Goal: Transaction & Acquisition: Purchase product/service

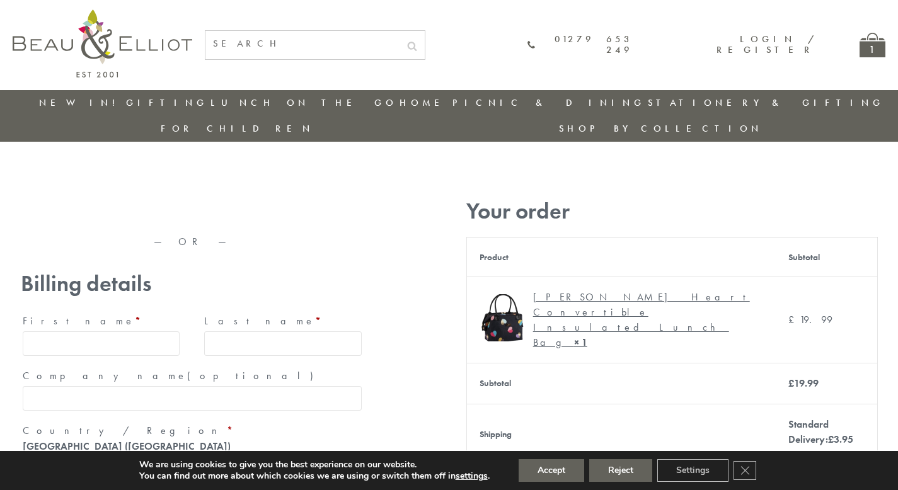
type input "[EMAIL_ADDRESS][DOMAIN_NAME]"
type input "[PERSON_NAME]"
type input "23, [GEOGRAPHIC_DATA], [GEOGRAPHIC_DATA]"
type input "[GEOGRAPHIC_DATA]"
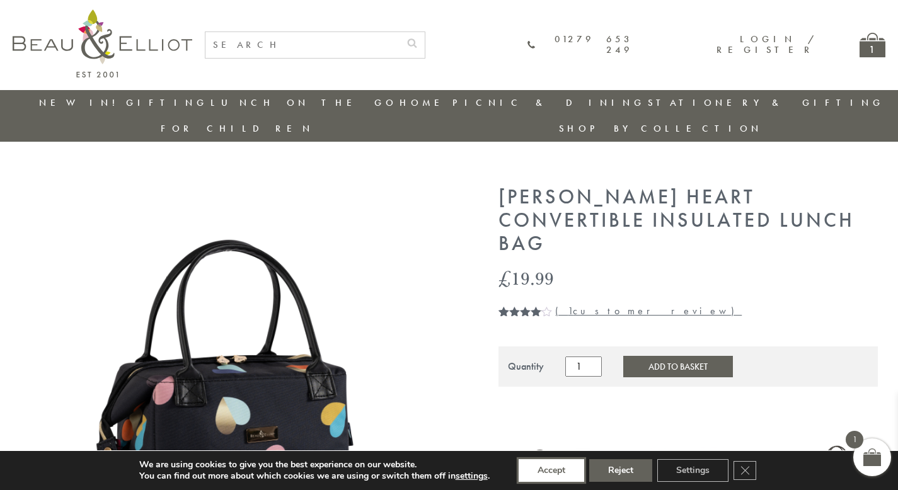
click at [552, 471] on button "Accept" at bounding box center [552, 470] width 66 height 23
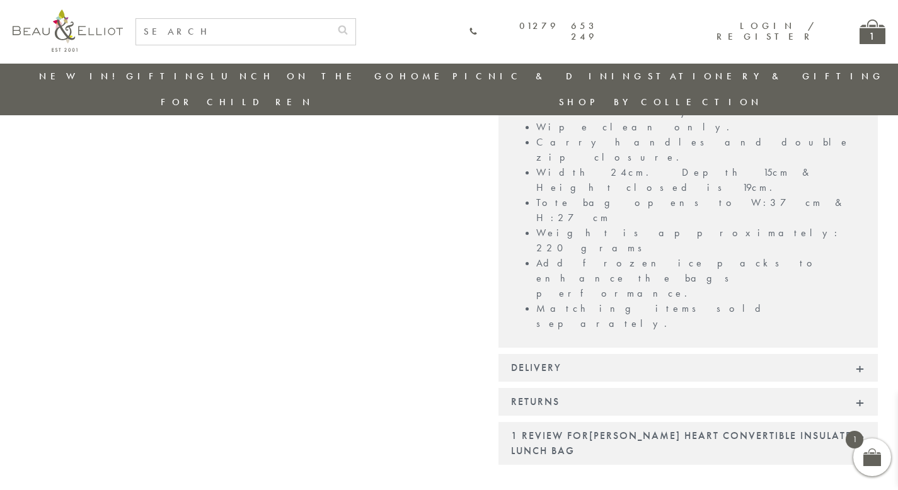
scroll to position [1025, 0]
